Goal: Task Accomplishment & Management: Complete application form

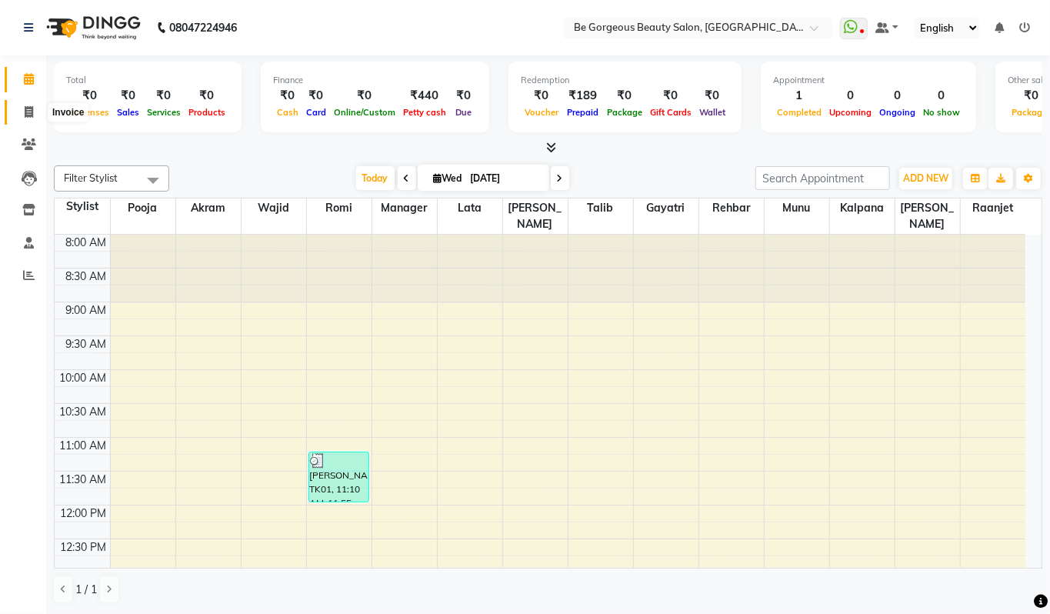
click at [31, 115] on icon at bounding box center [29, 112] width 8 height 12
select select "service"
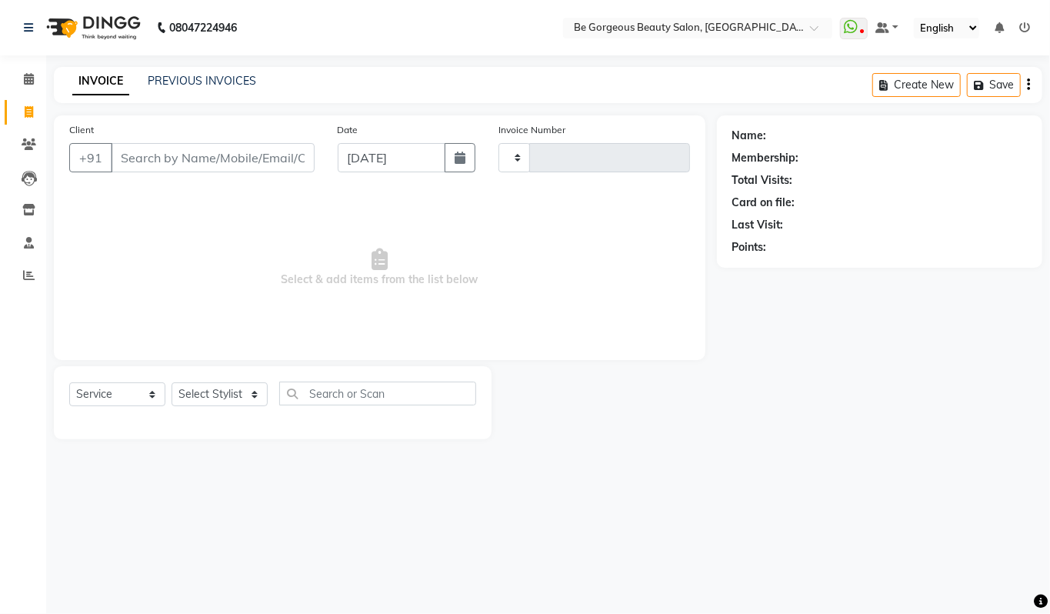
type input "4236"
select select "5405"
click at [157, 161] on input "Client" at bounding box center [213, 157] width 204 height 29
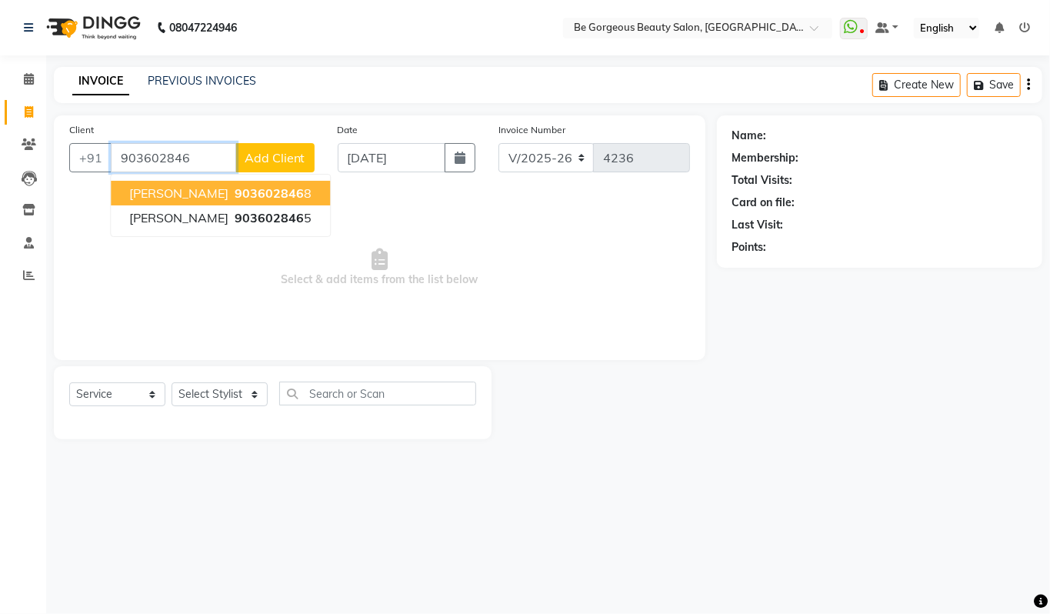
click at [254, 195] on span "903602846" at bounding box center [269, 192] width 69 height 15
type input "9036028468"
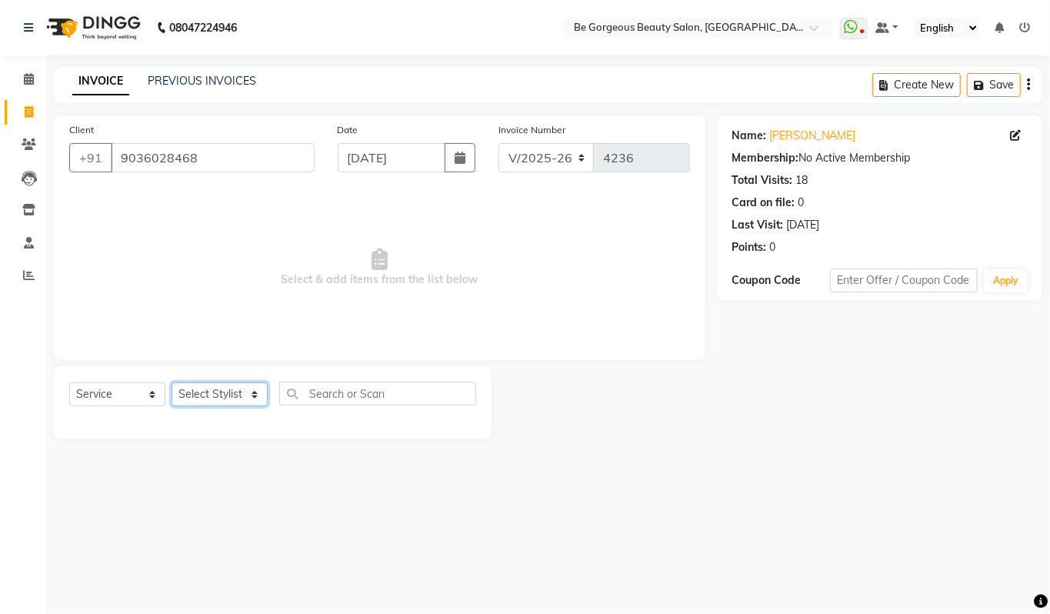
click at [189, 391] on select "Select Stylist [PERSON_NAME] [PERSON_NAME] Manager Munu [PERSON_NAME] Rehbar [P…" at bounding box center [220, 394] width 96 height 24
select select "36211"
click at [172, 382] on select "Select Stylist [PERSON_NAME] [PERSON_NAME] Manager Munu [PERSON_NAME] Rehbar [P…" at bounding box center [220, 394] width 96 height 24
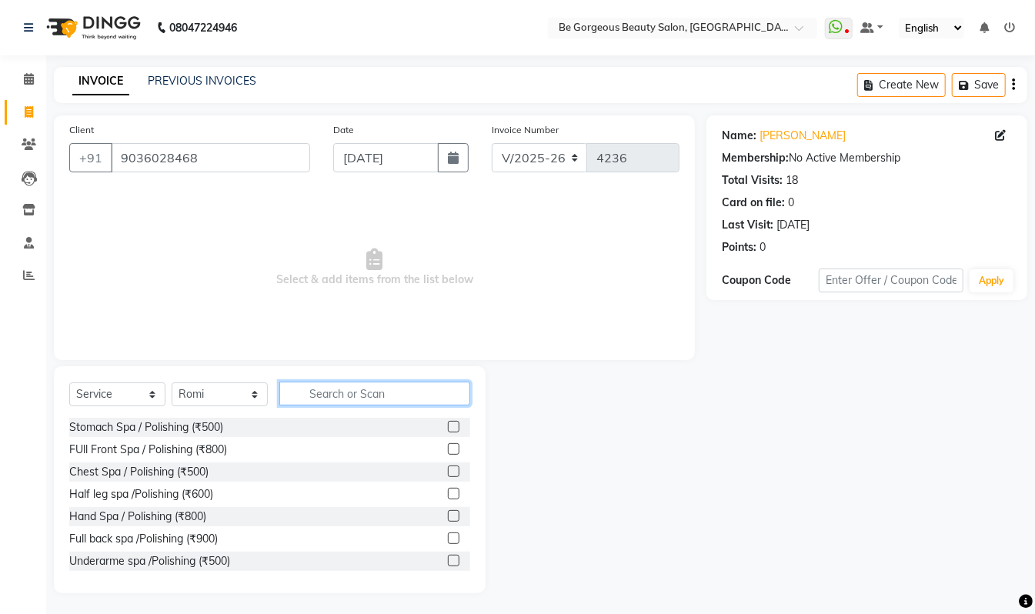
drag, startPoint x: 337, startPoint y: 388, endPoint x: 325, endPoint y: 397, distance: 15.4
click at [334, 391] on input "text" at bounding box center [374, 394] width 191 height 24
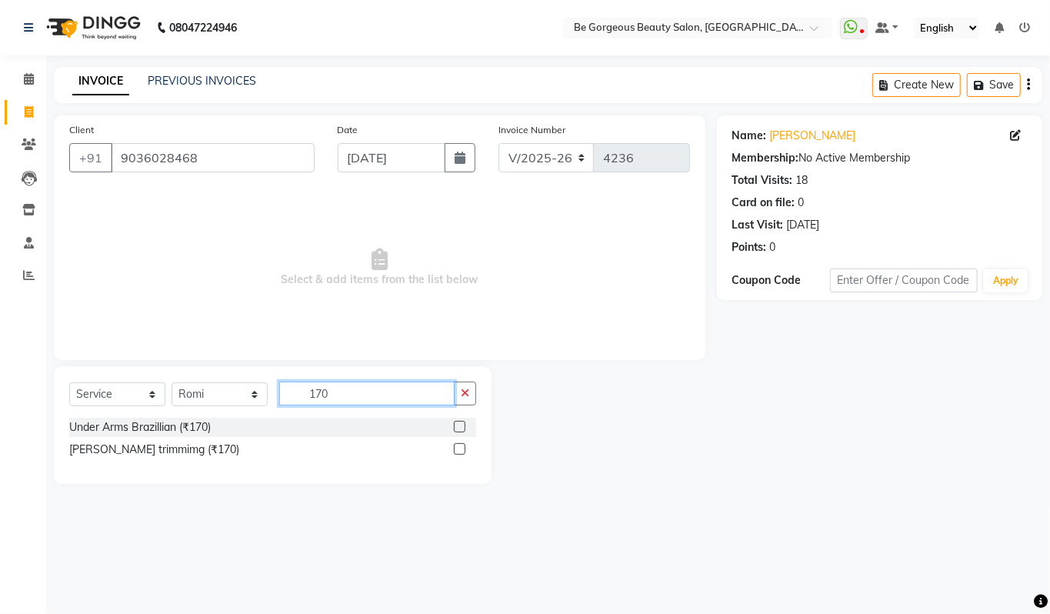
type input "170"
click at [460, 423] on label at bounding box center [460, 427] width 12 height 12
click at [460, 423] on input "checkbox" at bounding box center [459, 427] width 10 height 10
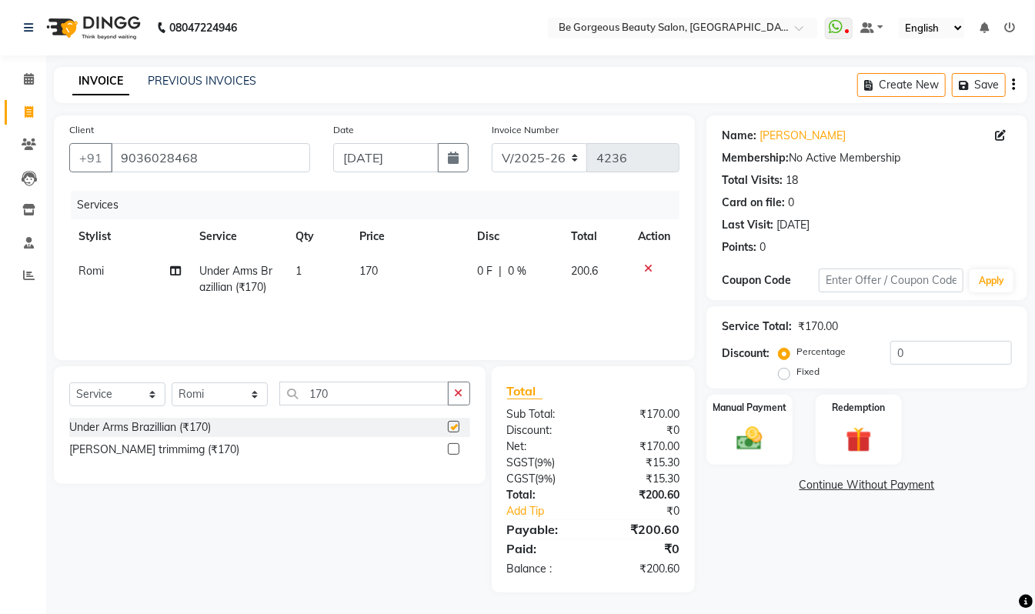
checkbox input "false"
click at [351, 396] on input "170" at bounding box center [363, 394] width 169 height 24
type input "1"
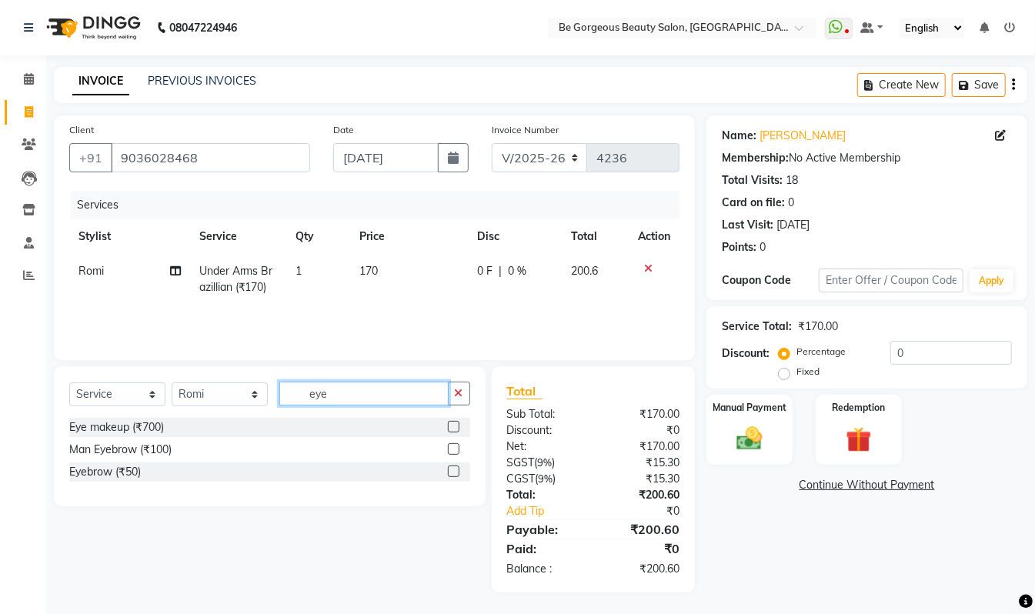
type input "eye"
click at [456, 466] on label at bounding box center [454, 472] width 12 height 12
click at [456, 467] on input "checkbox" at bounding box center [453, 472] width 10 height 10
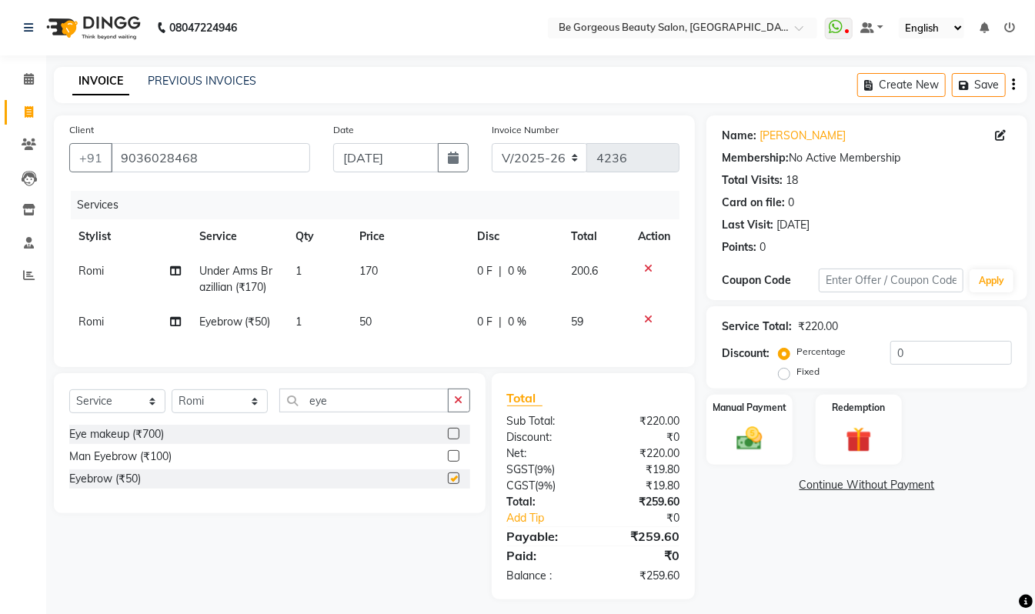
checkbox input "false"
click at [368, 412] on input "eye" at bounding box center [363, 401] width 169 height 24
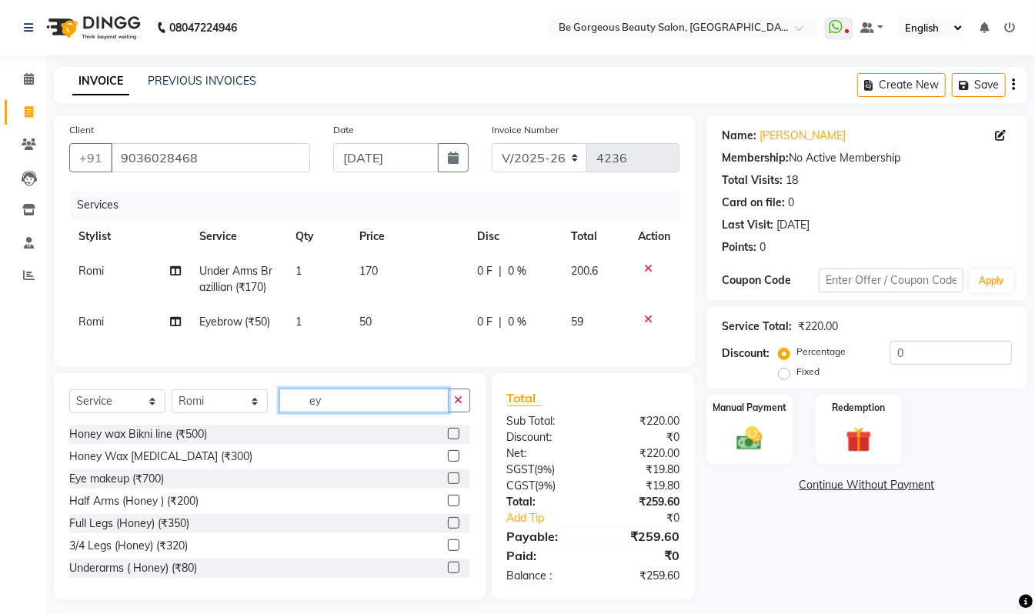
type input "e"
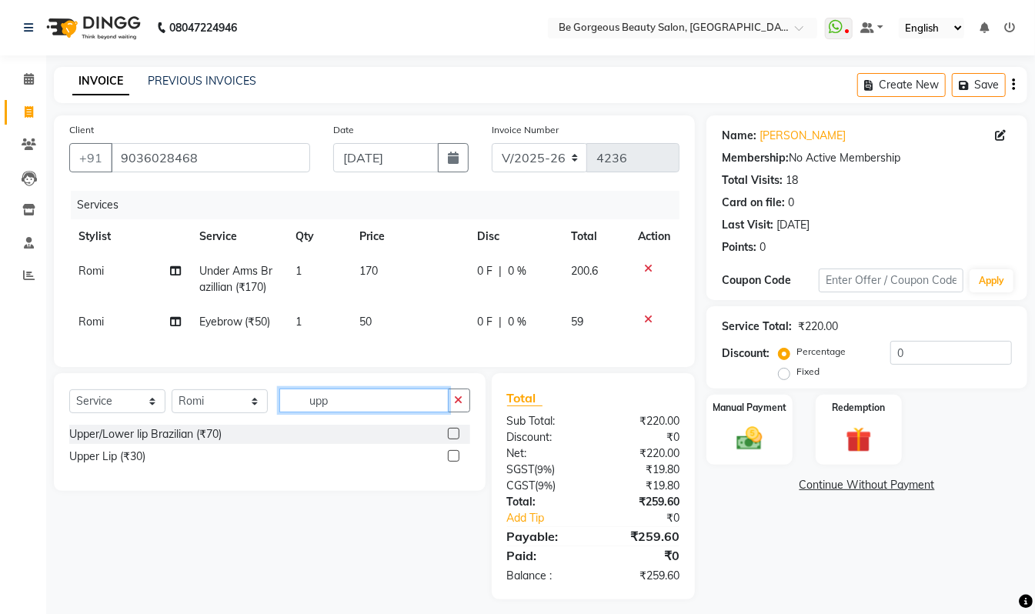
type input "upp"
click at [451, 462] on label at bounding box center [454, 456] width 12 height 12
click at [451, 462] on input "checkbox" at bounding box center [453, 457] width 10 height 10
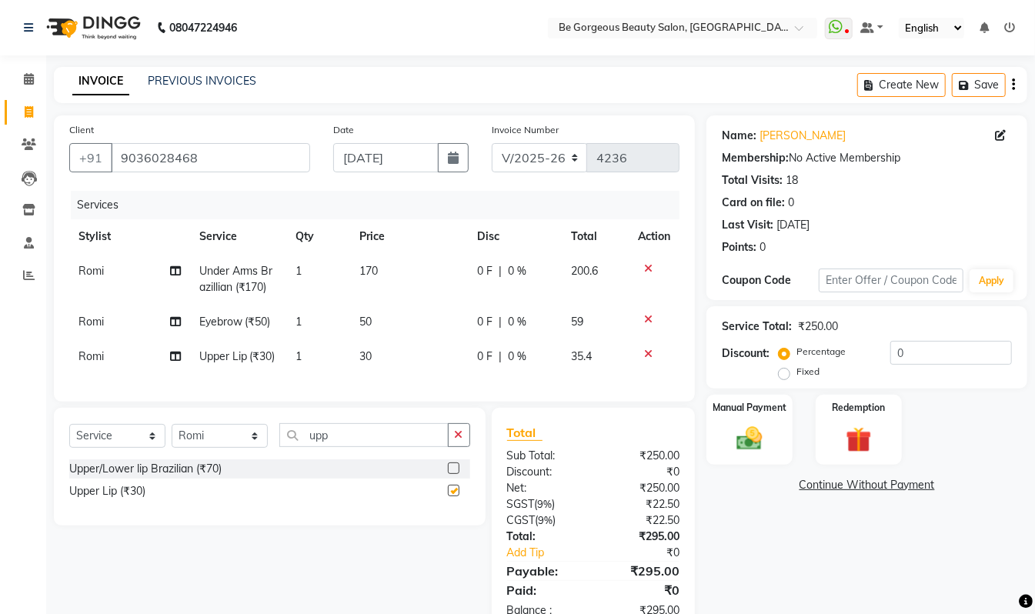
checkbox input "false"
click at [917, 358] on input "0" at bounding box center [951, 353] width 122 height 24
type input "10"
click at [849, 551] on div "Name: [PERSON_NAME] Membership: No Active Membership Total Visits: 18 Card on f…" at bounding box center [872, 374] width 332 height 519
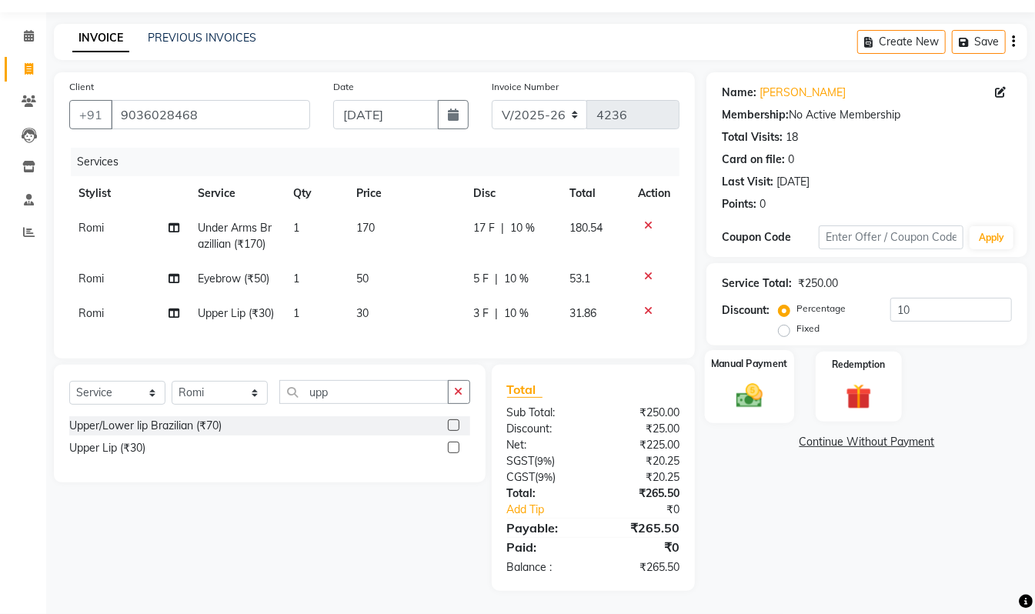
click at [756, 380] on img at bounding box center [749, 395] width 43 height 31
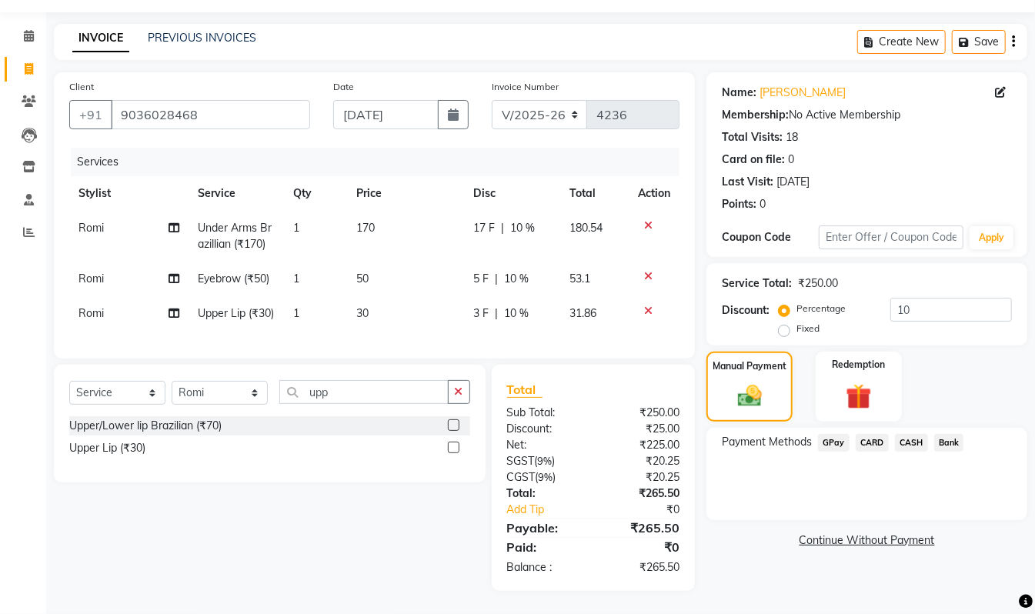
click at [835, 434] on span "GPay" at bounding box center [834, 443] width 32 height 18
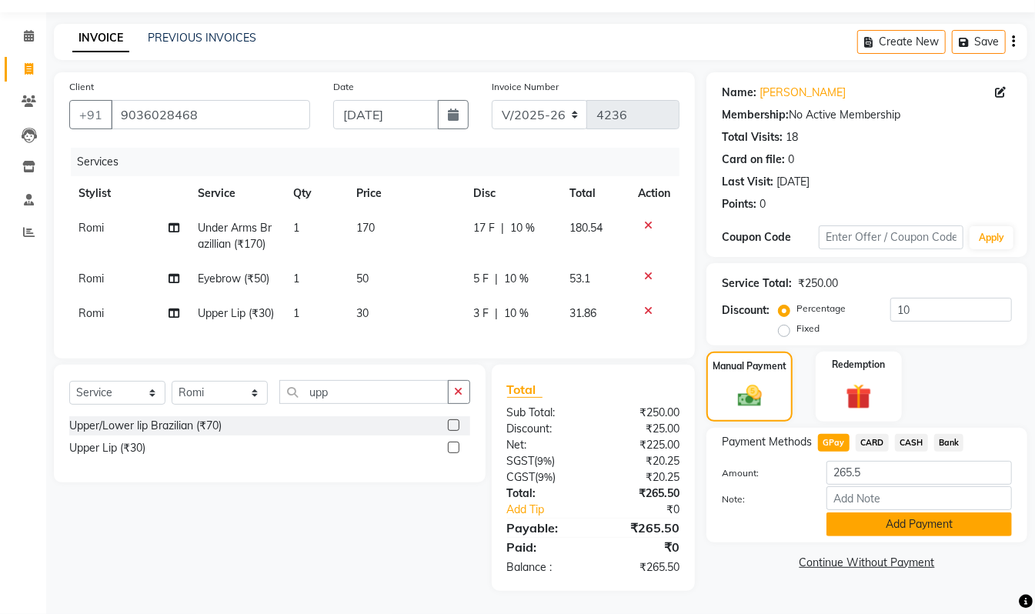
click at [930, 512] on button "Add Payment" at bounding box center [918, 524] width 185 height 24
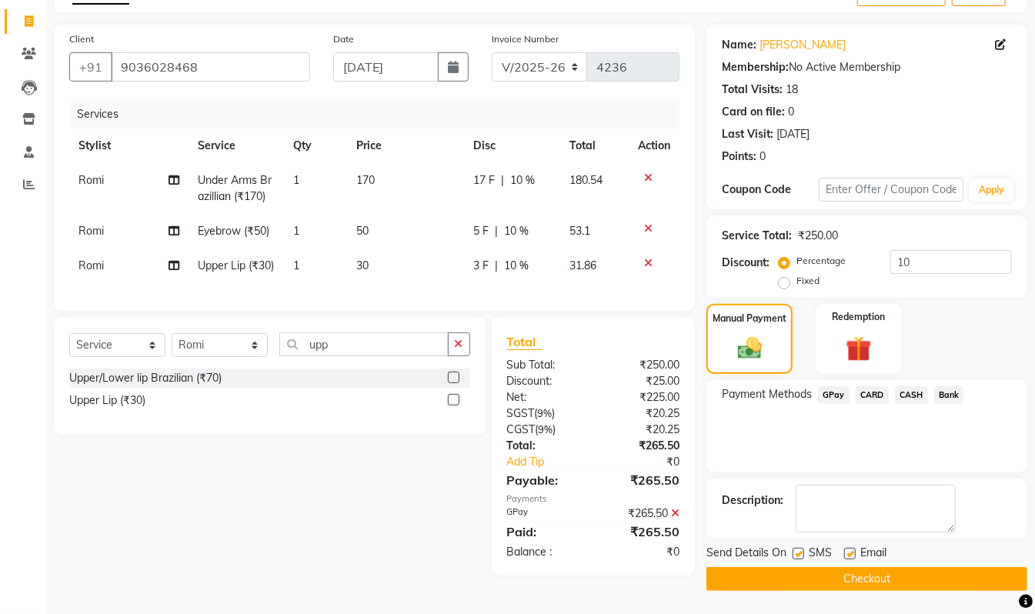
scroll to position [106, 0]
click at [881, 567] on button "Checkout" at bounding box center [866, 579] width 321 height 24
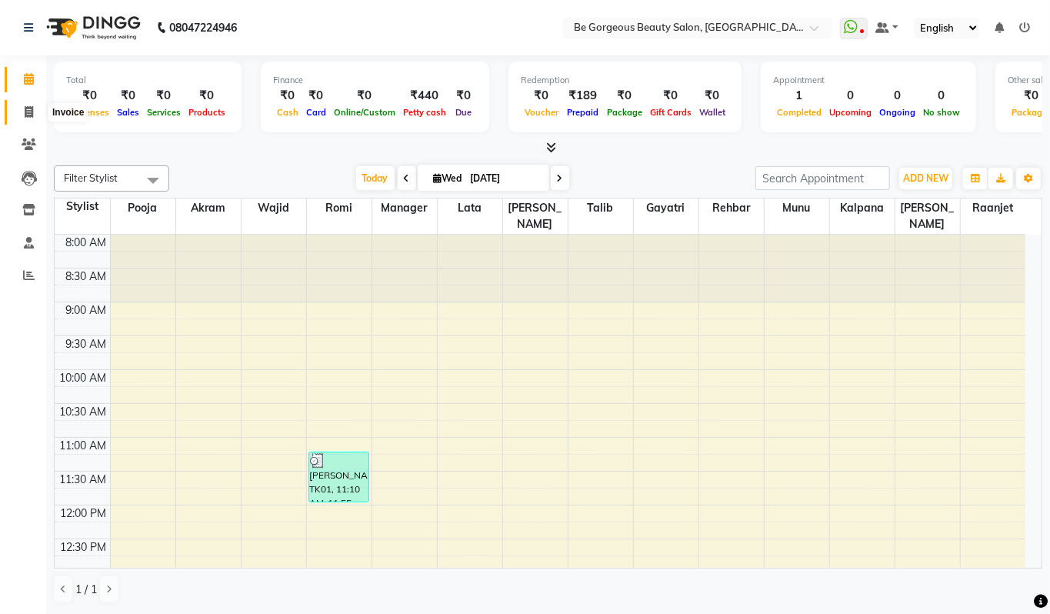
click at [26, 109] on icon at bounding box center [29, 112] width 8 height 12
select select "5405"
select select "service"
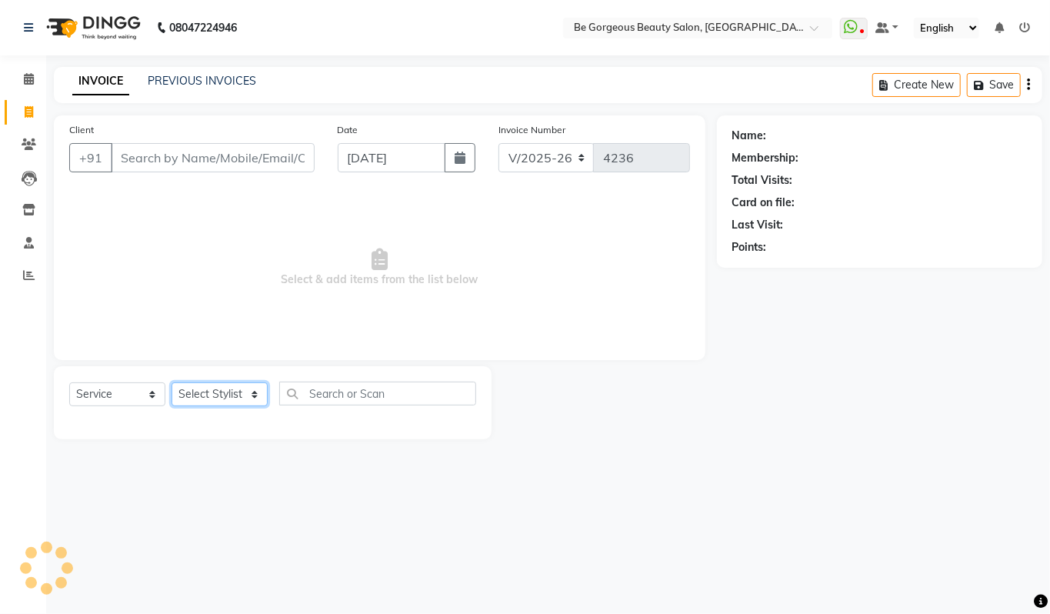
click at [206, 388] on select "Select Stylist" at bounding box center [220, 394] width 96 height 24
click at [225, 398] on select "Select Stylist" at bounding box center [220, 394] width 96 height 24
click at [225, 394] on select "Select Stylist" at bounding box center [220, 394] width 96 height 24
click at [229, 413] on div "Select Service Product Membership Package Voucher Prepaid Gift Card Select Styl…" at bounding box center [272, 400] width 407 height 36
click at [235, 391] on select "Select Stylist [PERSON_NAME] [PERSON_NAME] Manager Munu [PERSON_NAME] Rehbar [P…" at bounding box center [220, 394] width 96 height 24
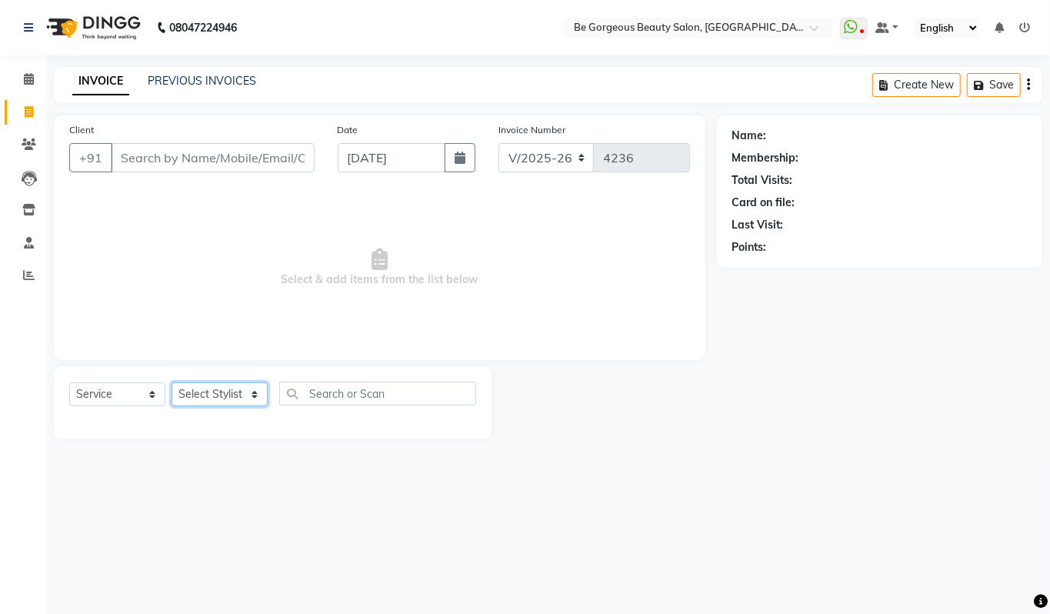
select select "36207"
click at [172, 382] on select "Select Stylist [PERSON_NAME] [PERSON_NAME] Manager Munu [PERSON_NAME] Rehbar [P…" at bounding box center [220, 394] width 96 height 24
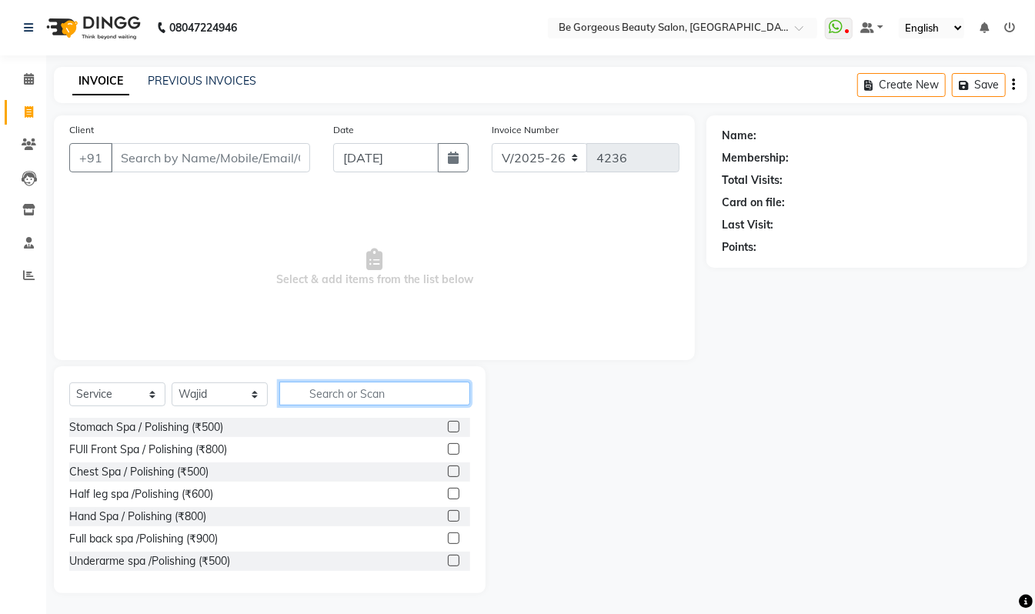
click at [328, 385] on input "text" at bounding box center [374, 394] width 191 height 24
type input "cr"
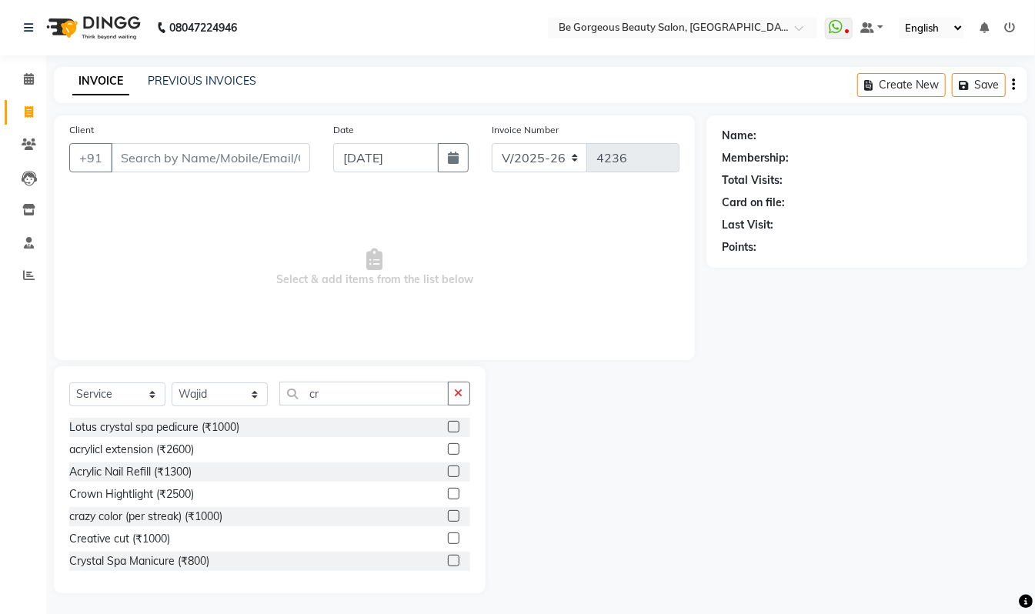
click at [448, 536] on label at bounding box center [454, 538] width 12 height 12
click at [448, 536] on input "checkbox" at bounding box center [453, 539] width 10 height 10
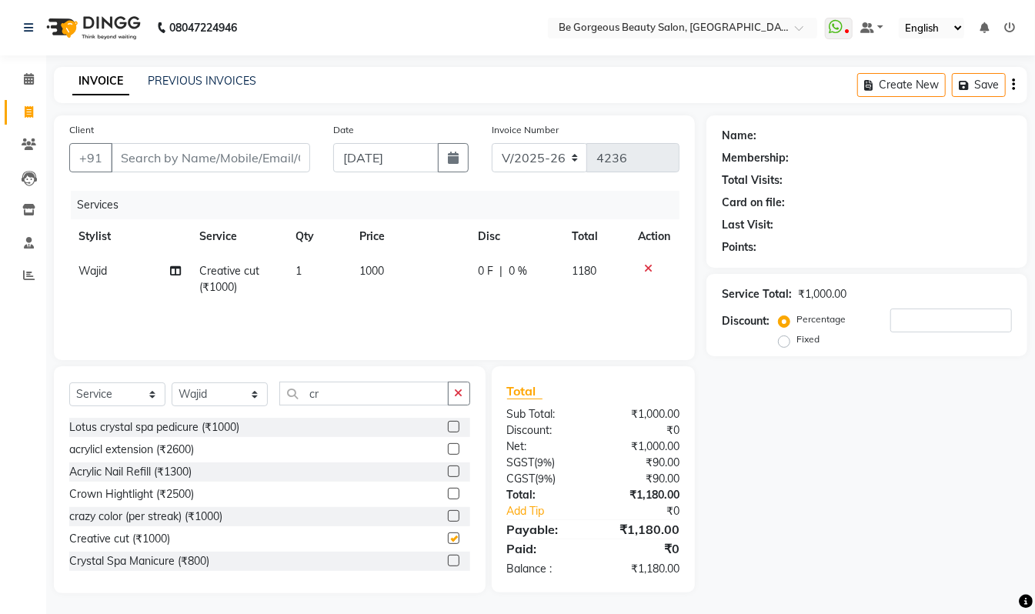
checkbox input "false"
click at [343, 400] on input "cr" at bounding box center [363, 394] width 169 height 24
type input "c"
click at [189, 386] on select "Select Stylist [PERSON_NAME] [PERSON_NAME] Manager Munu [PERSON_NAME] Rehbar [P…" at bounding box center [220, 394] width 96 height 24
select select "90705"
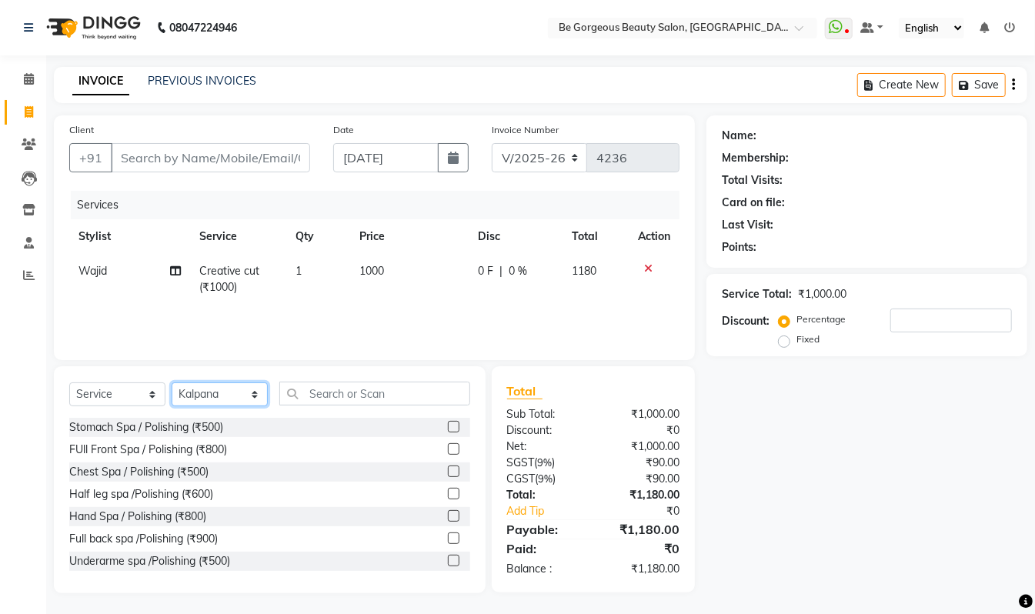
click at [172, 382] on select "Select Stylist [PERSON_NAME] [PERSON_NAME] Manager Munu [PERSON_NAME] Rehbar [P…" at bounding box center [220, 394] width 96 height 24
click at [326, 396] on input "text" at bounding box center [374, 394] width 191 height 24
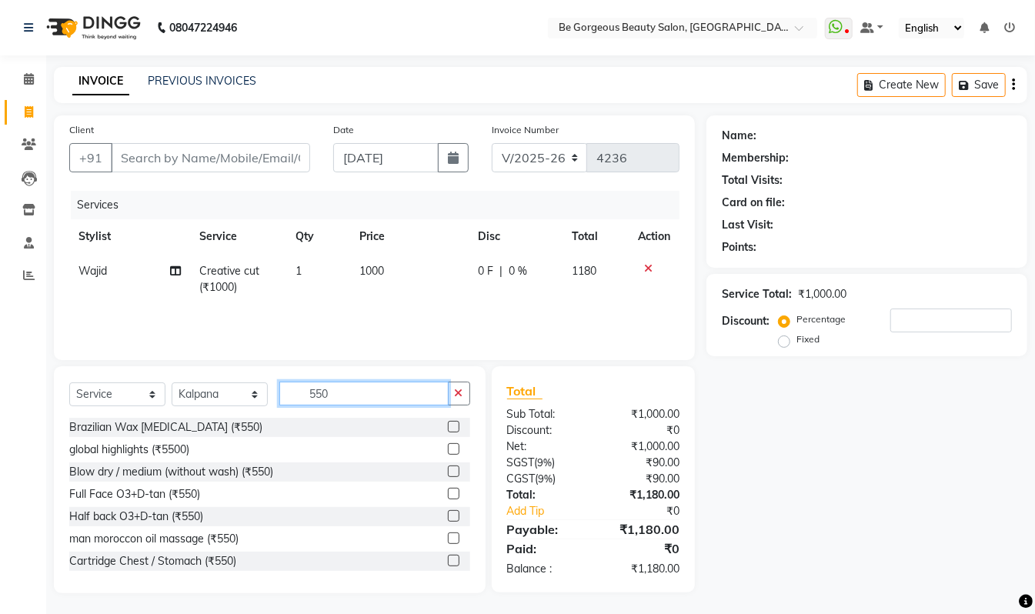
type input "550"
click at [448, 492] on label at bounding box center [454, 494] width 12 height 12
click at [448, 492] on input "checkbox" at bounding box center [453, 494] width 10 height 10
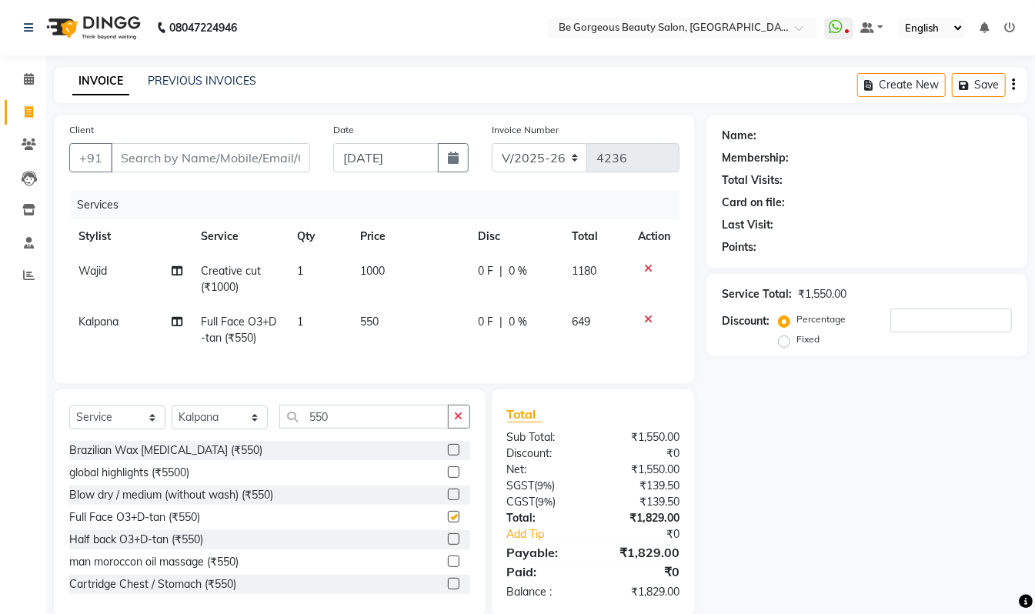
checkbox input "false"
click at [151, 149] on input "Client" at bounding box center [210, 157] width 199 height 29
type input "7"
type input "0"
type input "7358240678"
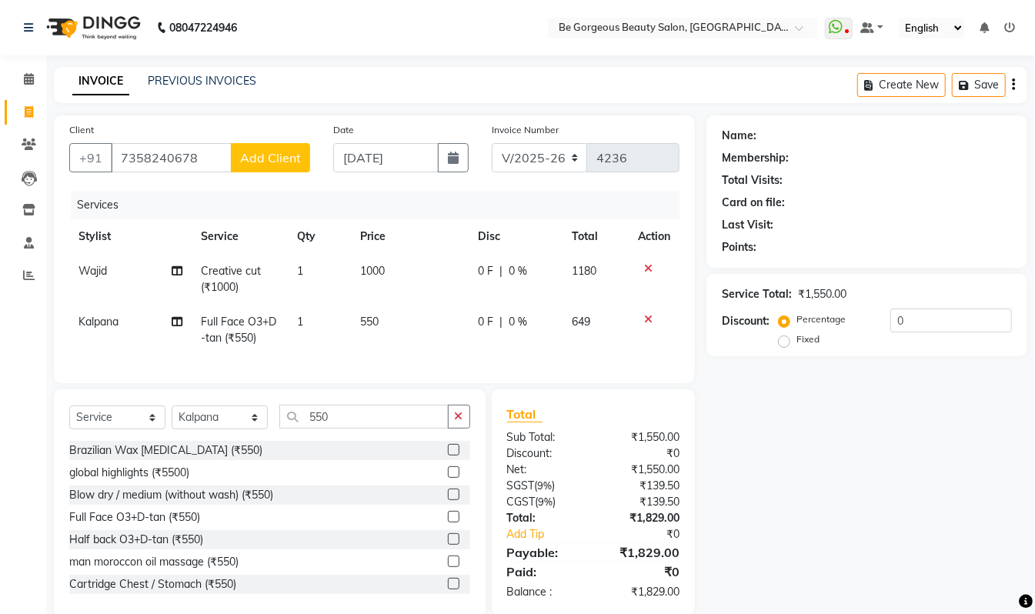
click at [265, 151] on span "Add Client" at bounding box center [270, 157] width 61 height 15
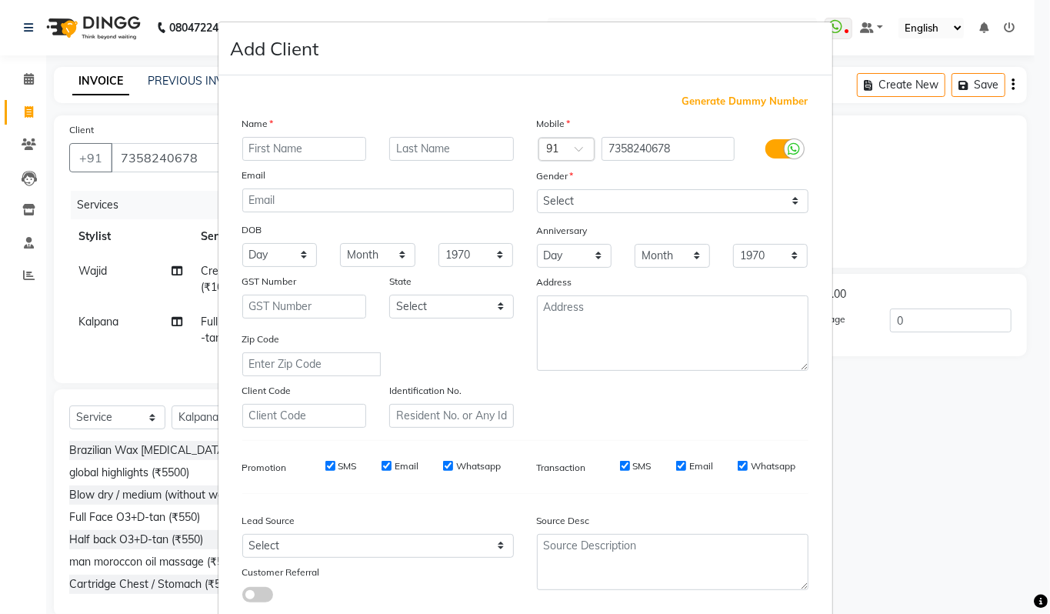
click at [260, 152] on input "text" at bounding box center [304, 149] width 125 height 24
type input "gayatre"
click at [654, 203] on select "Select Male Female Other Prefer Not To Say" at bounding box center [673, 201] width 272 height 24
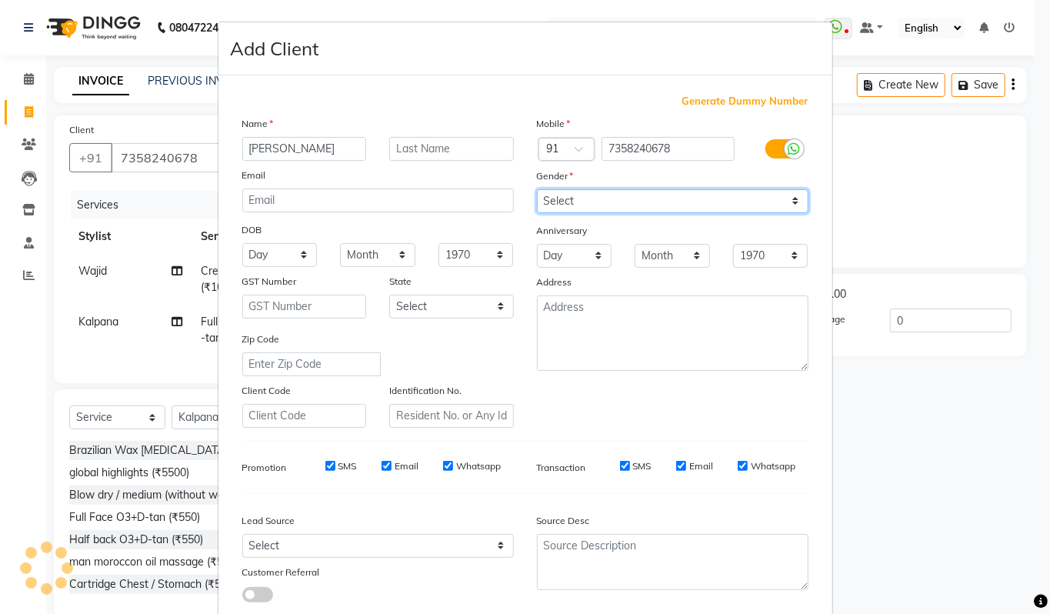
select select "female"
click at [537, 189] on select "Select Male Female Other Prefer Not To Say" at bounding box center [673, 201] width 272 height 24
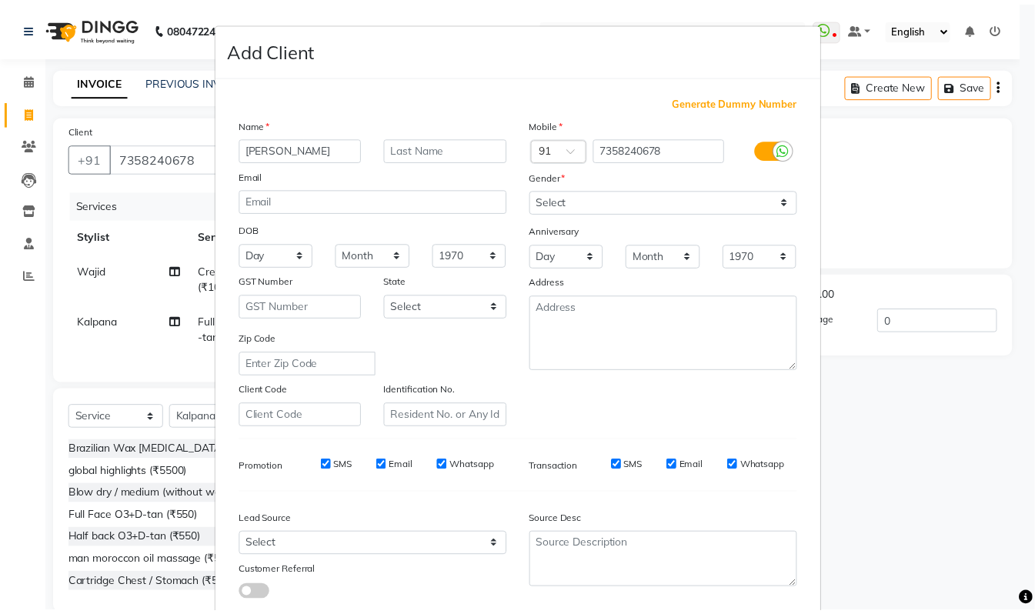
scroll to position [92, 0]
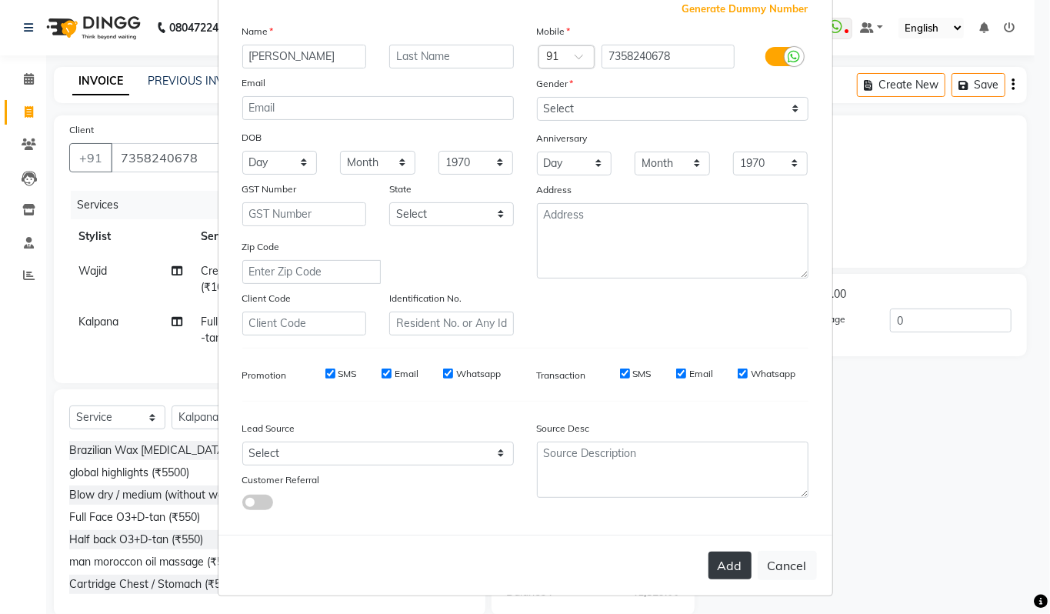
click at [709, 552] on button "Add" at bounding box center [730, 566] width 43 height 28
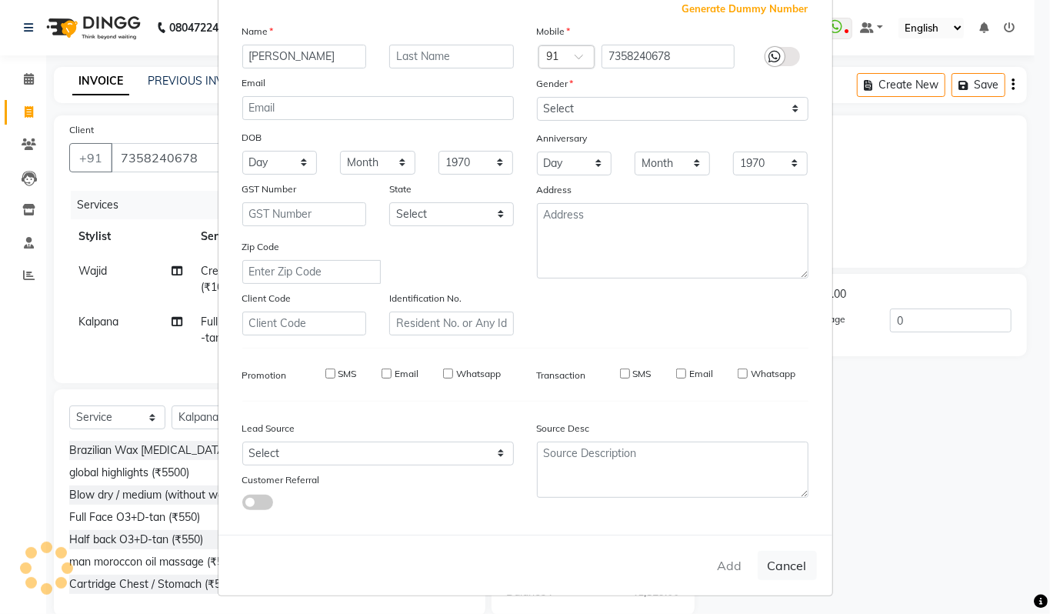
select select
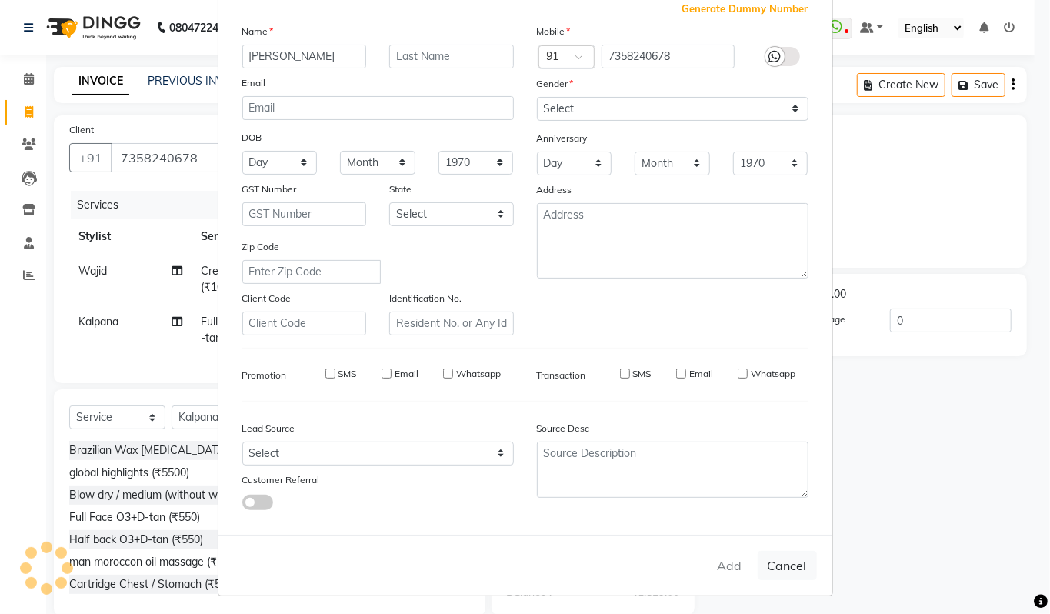
select select
checkbox input "false"
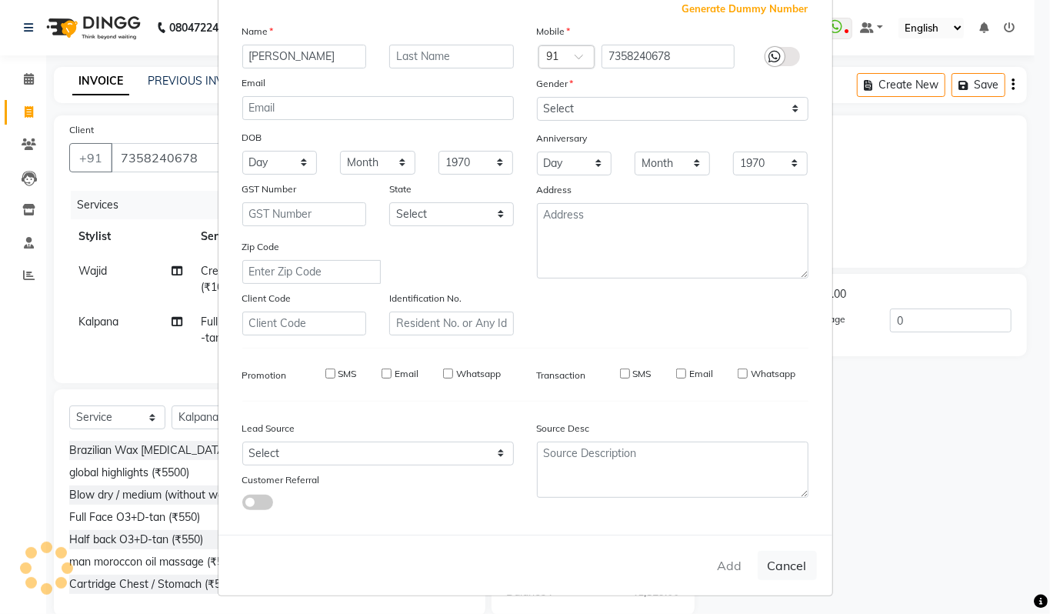
checkbox input "false"
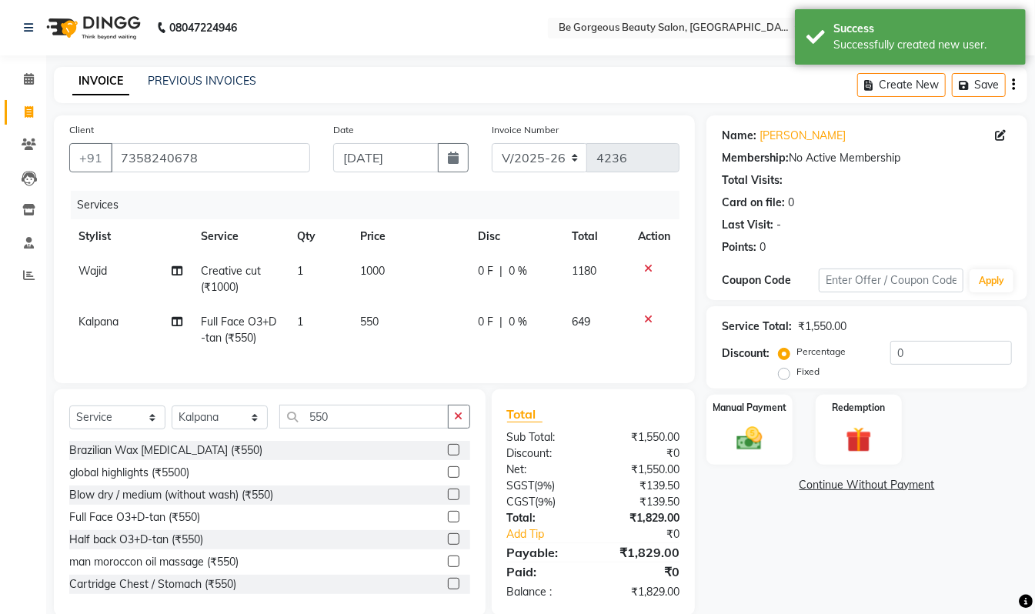
scroll to position [41, 0]
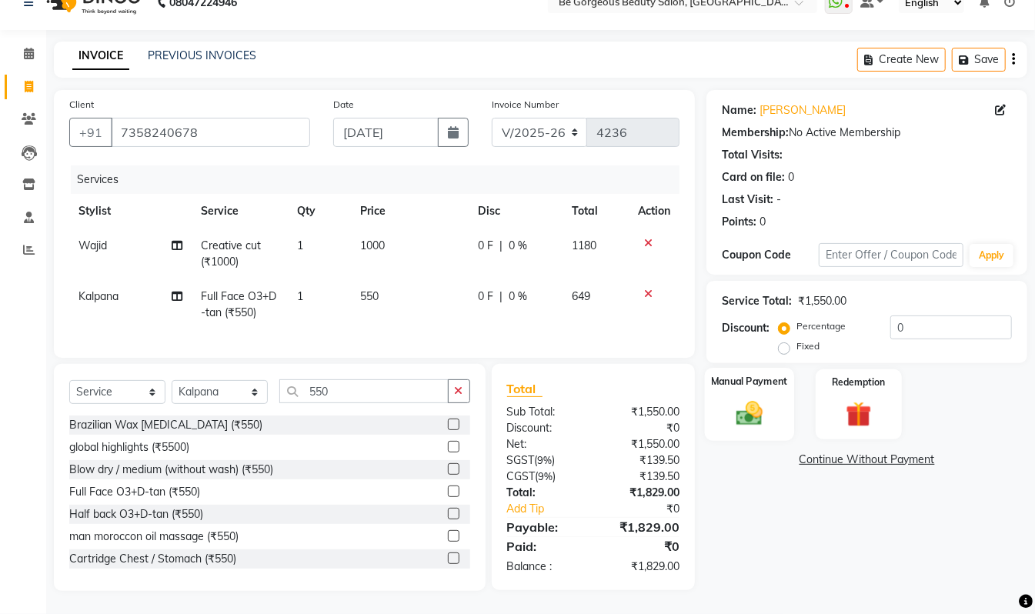
click at [761, 398] on img at bounding box center [749, 413] width 43 height 31
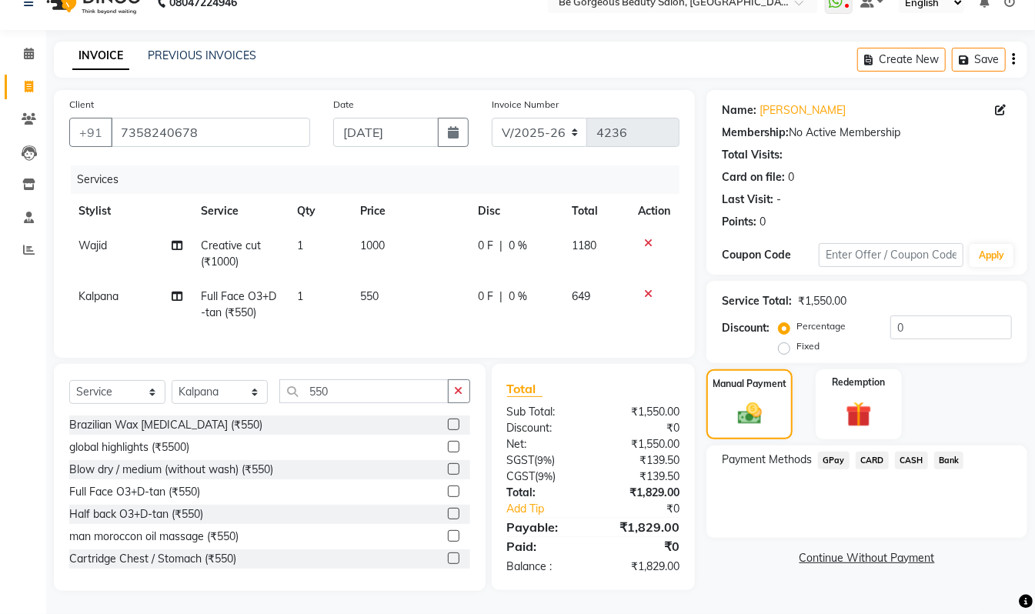
click at [838, 452] on span "GPay" at bounding box center [834, 461] width 32 height 18
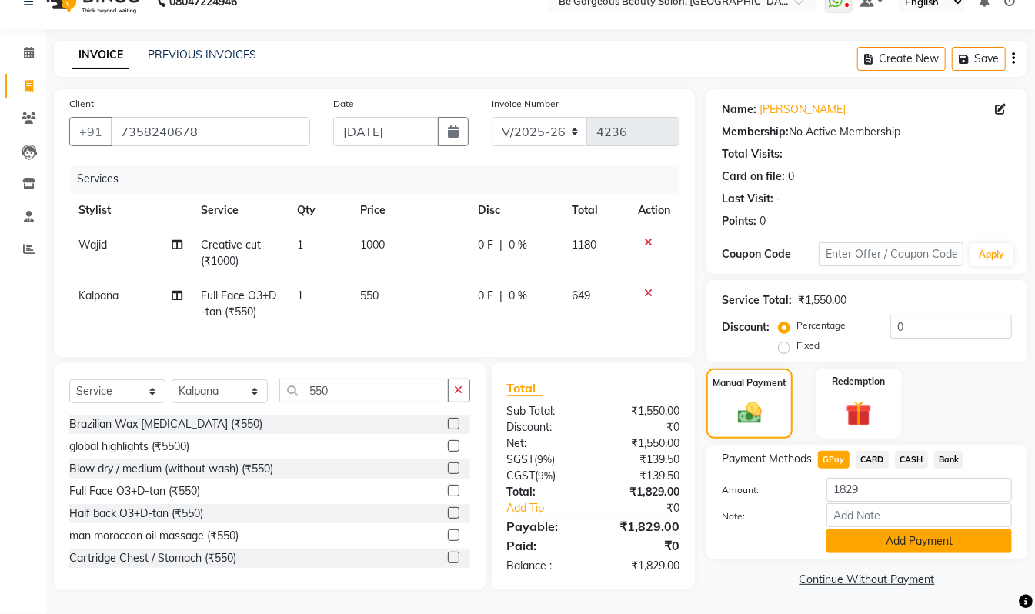
click at [909, 536] on button "Add Payment" at bounding box center [918, 541] width 185 height 24
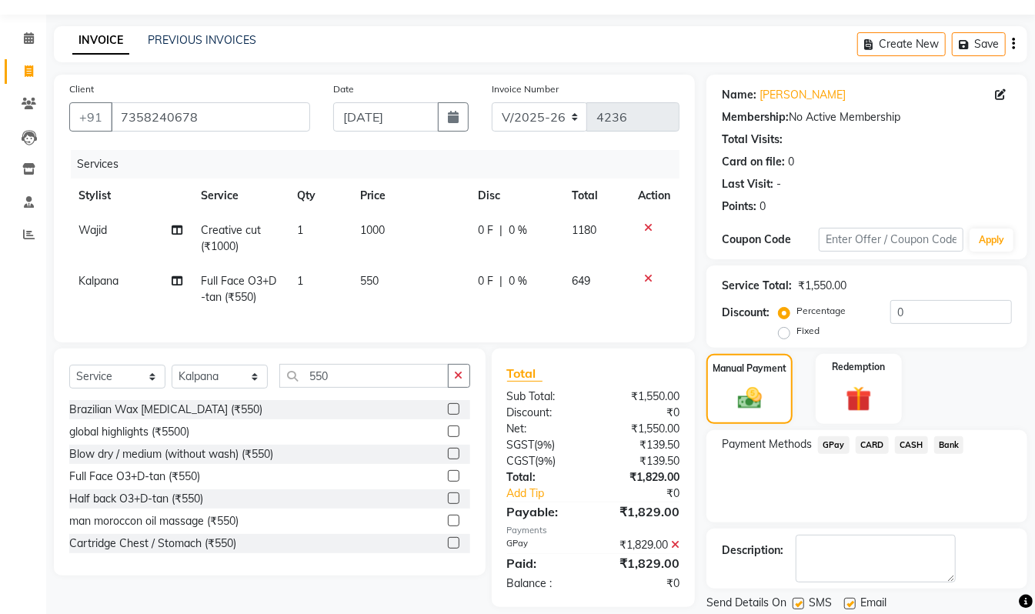
scroll to position [91, 0]
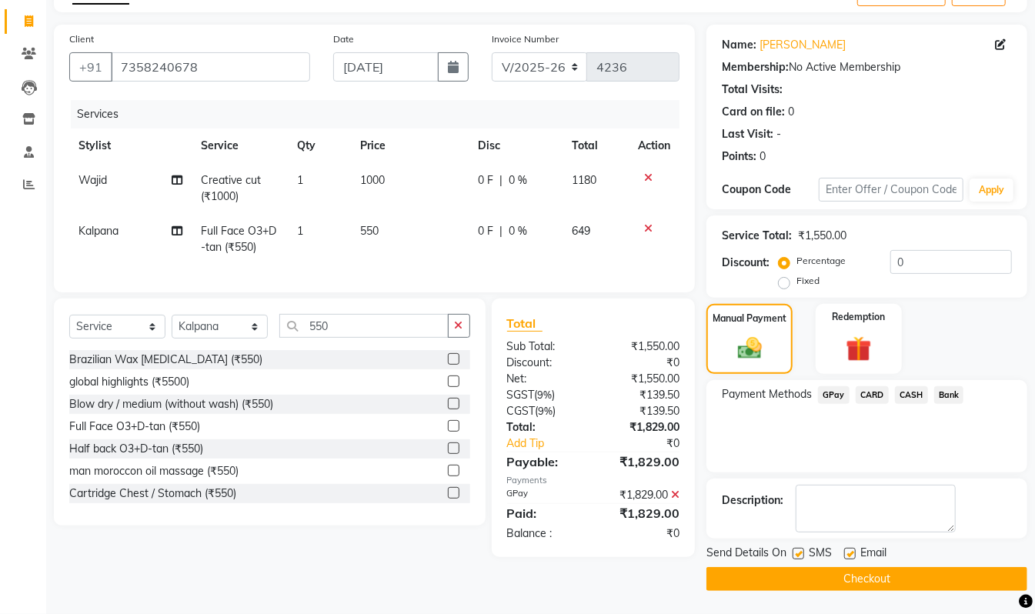
click at [980, 585] on button "Checkout" at bounding box center [866, 579] width 321 height 24
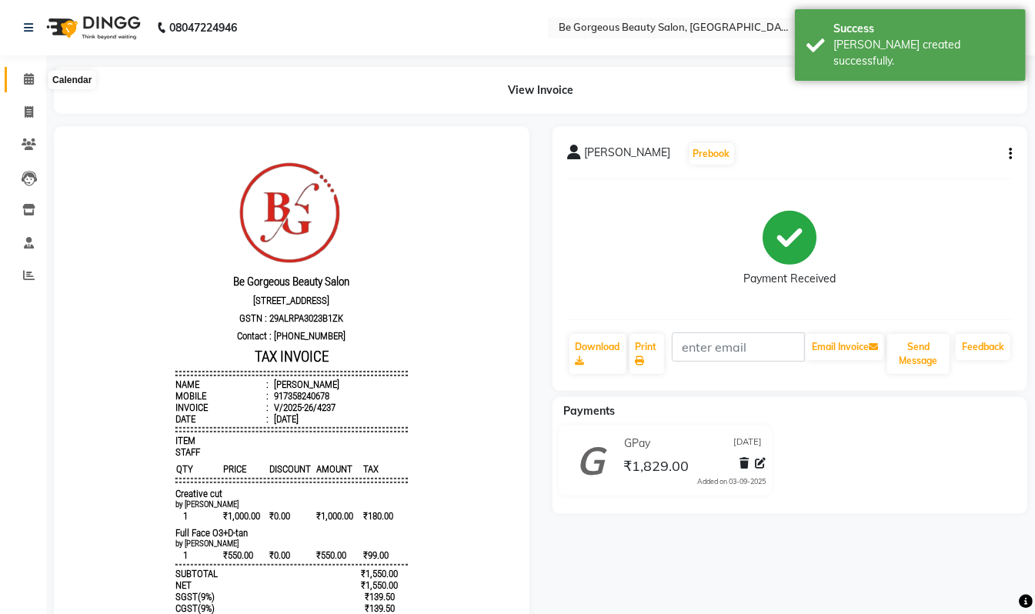
click at [31, 77] on icon at bounding box center [29, 79] width 10 height 12
